Goal: Information Seeking & Learning: Understand process/instructions

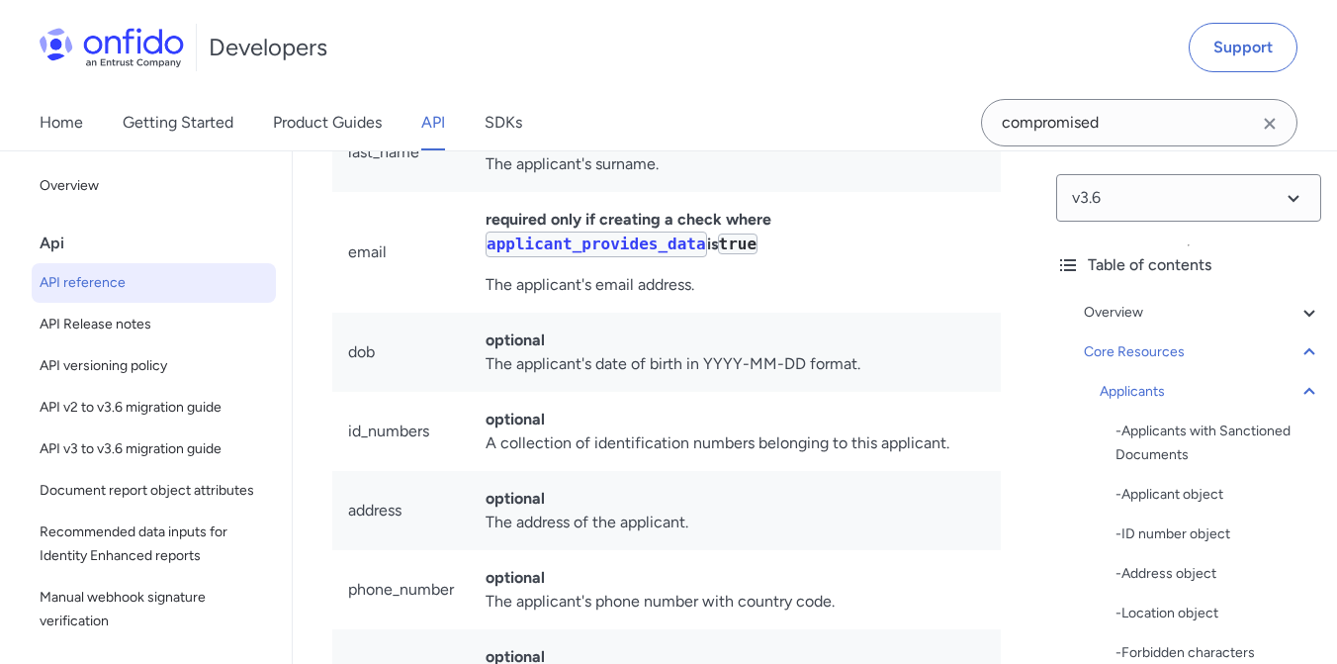
scroll to position [30482, 0]
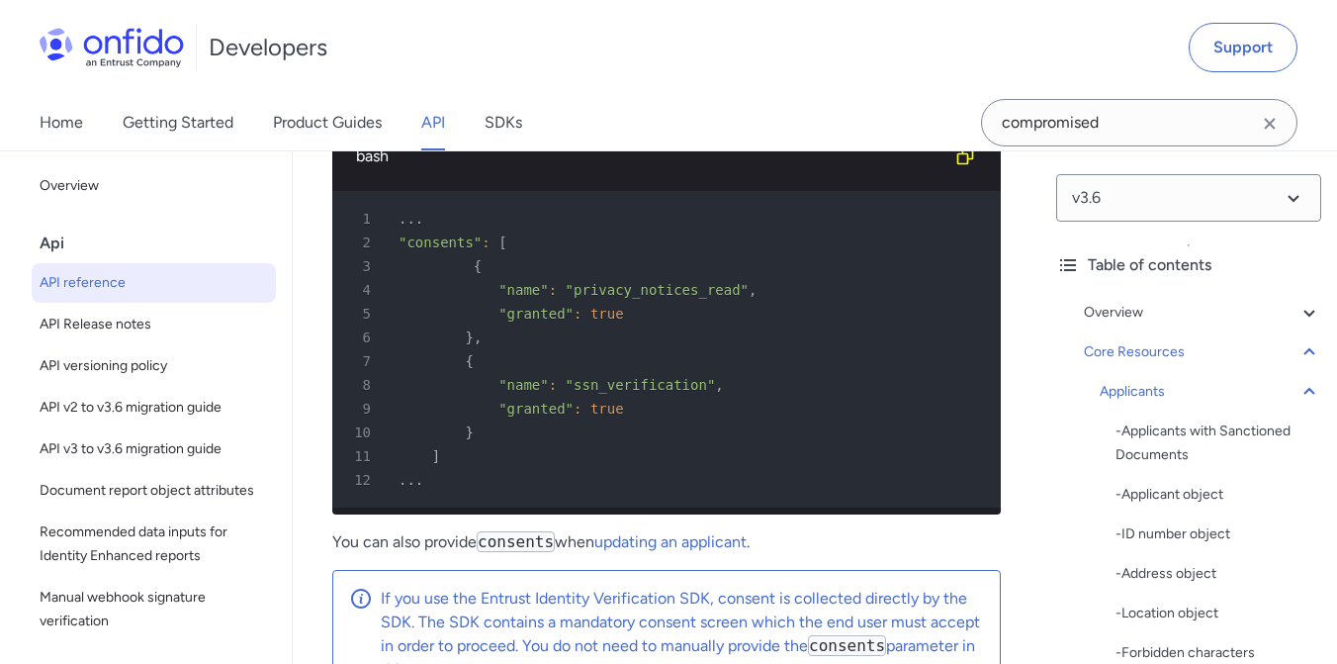
scroll to position [32637, 0]
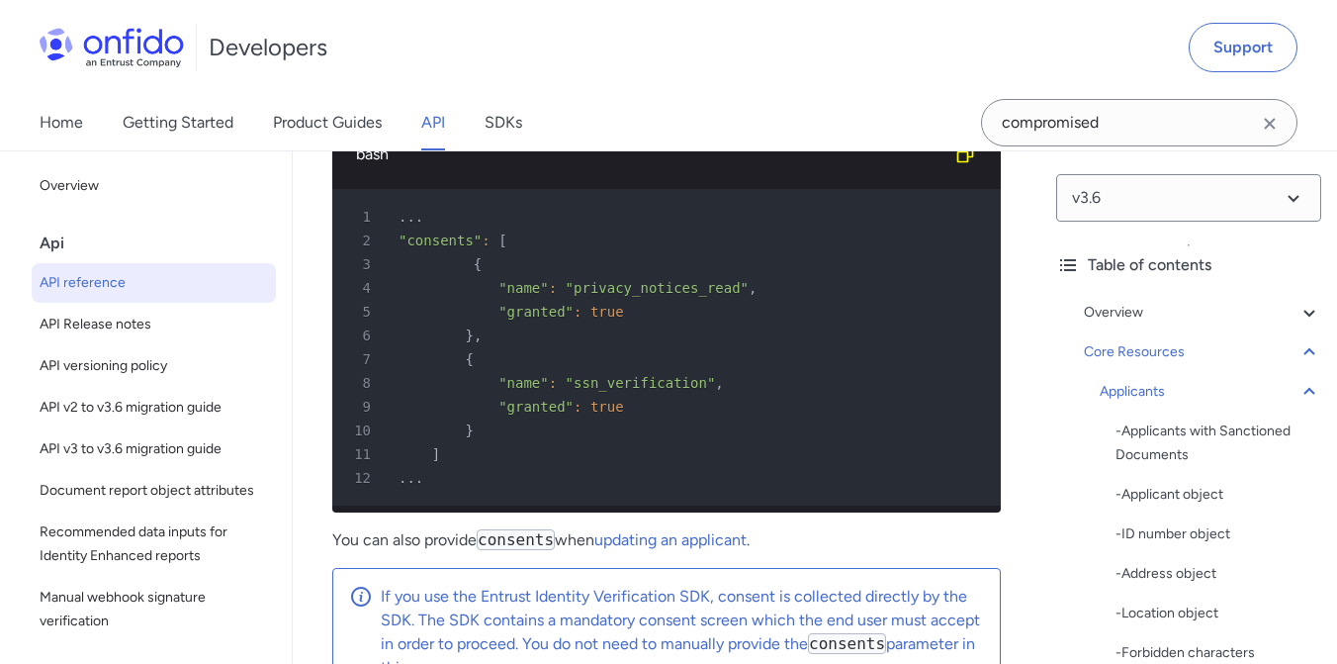
drag, startPoint x: 354, startPoint y: 417, endPoint x: 589, endPoint y: 409, distance: 235.5
copy code "privacy_notices_read"
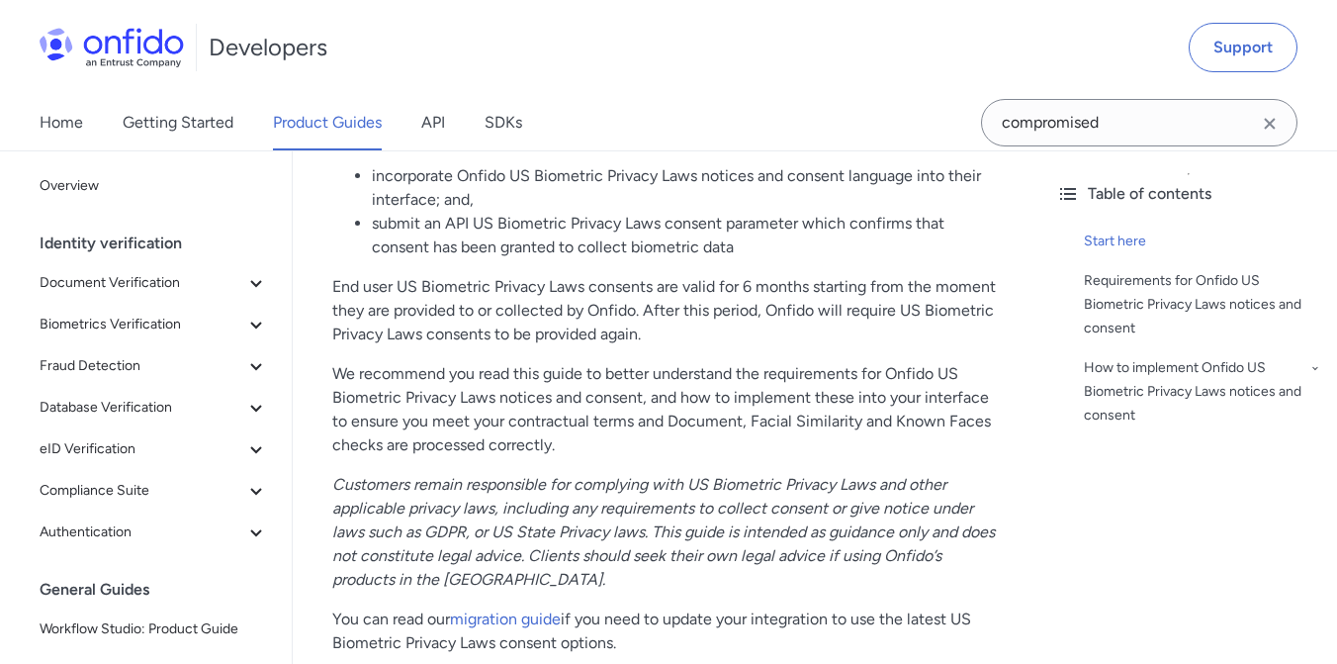
scroll to position [290, 0]
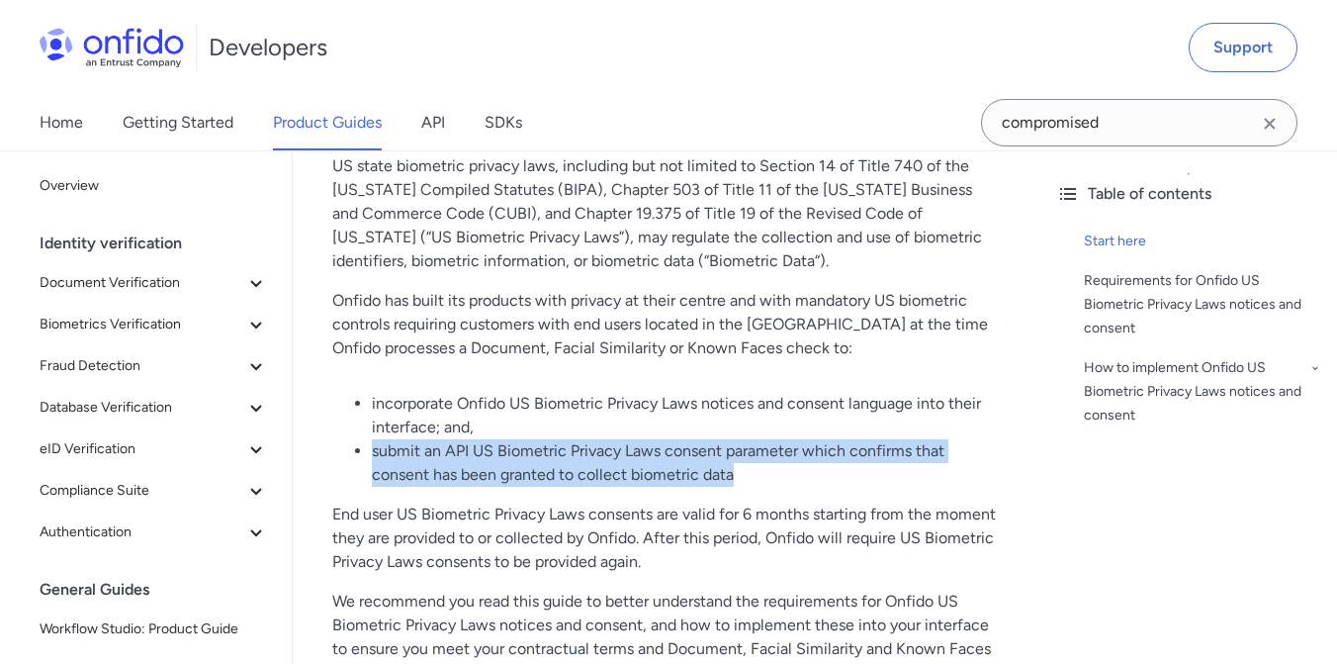
drag, startPoint x: 373, startPoint y: 452, endPoint x: 816, endPoint y: 471, distance: 443.5
click at [816, 471] on li "submit an API US Biometric Privacy Laws consent parameter which confirms that c…" at bounding box center [686, 462] width 629 height 47
copy li "submit an API US Biometric Privacy Laws consent parameter which confirms that c…"
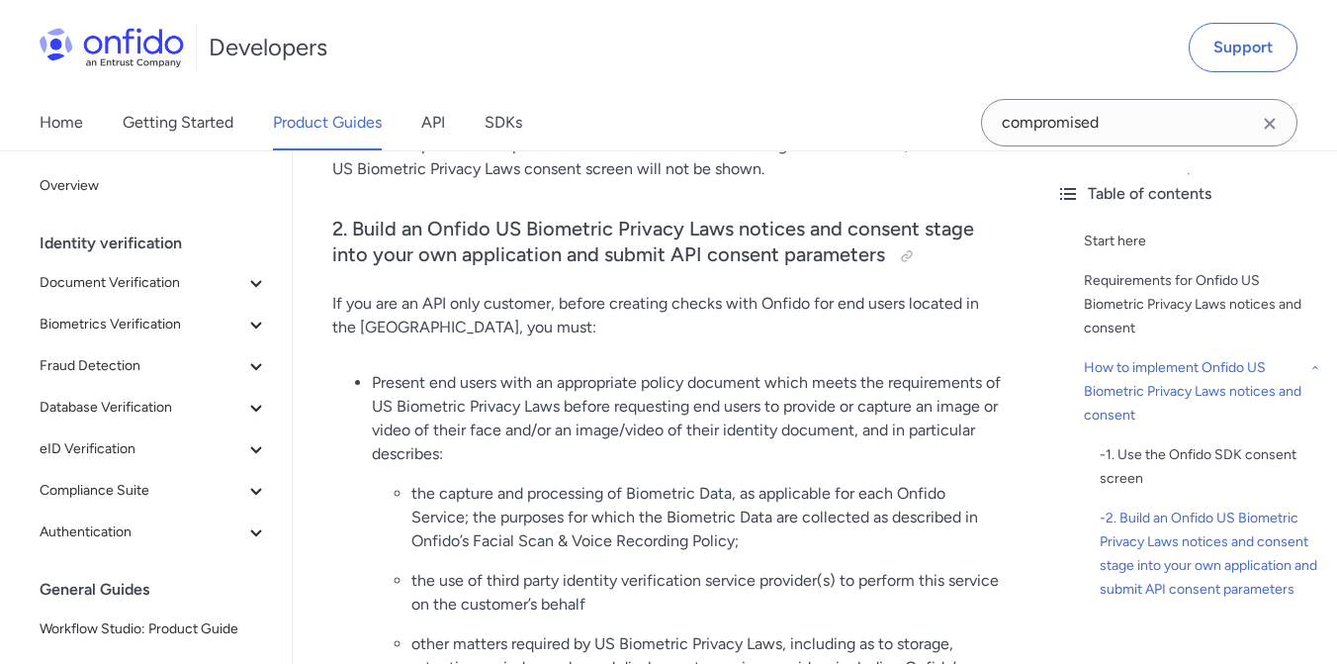
scroll to position [3292, 0]
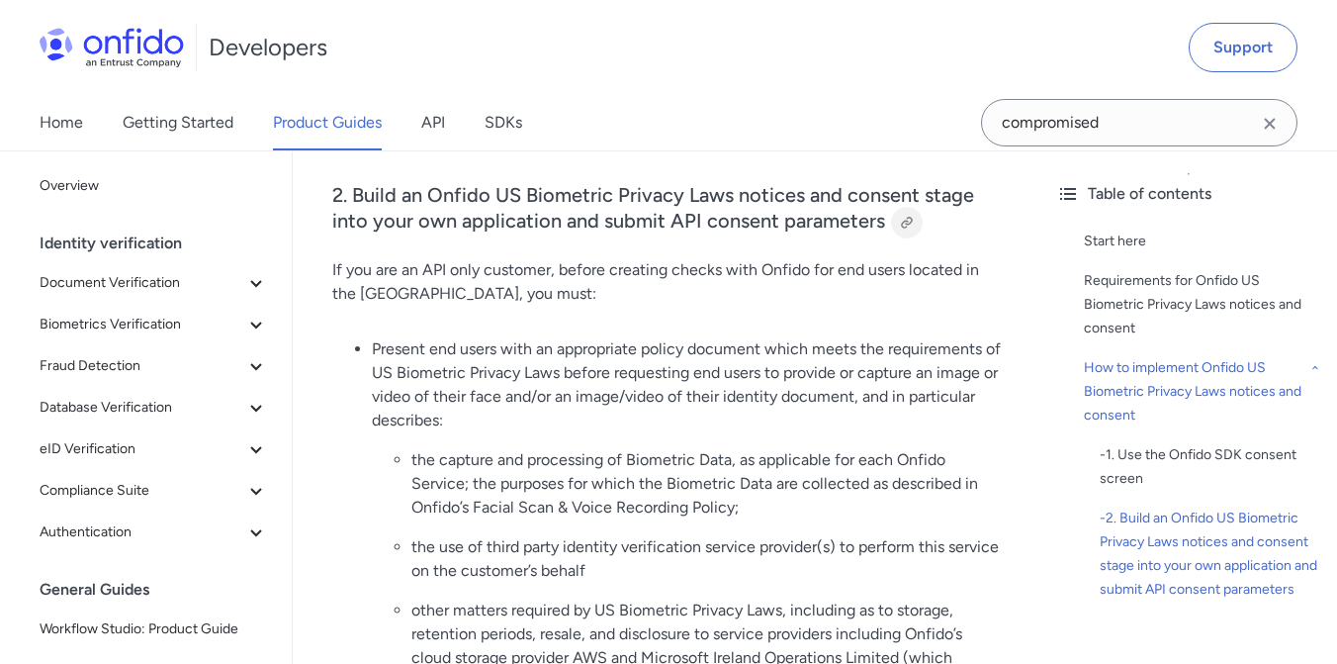
click at [899, 215] on div at bounding box center [907, 223] width 16 height 16
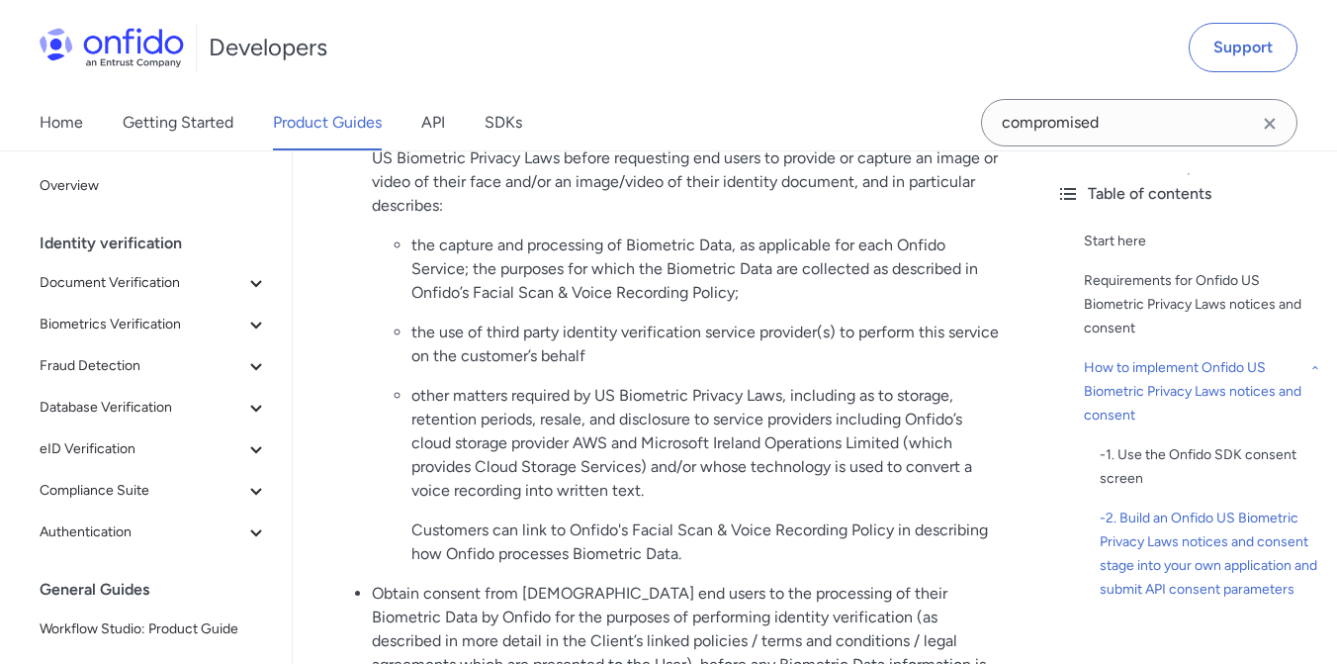
scroll to position [3510, 0]
